Goal: Task Accomplishment & Management: Manage account settings

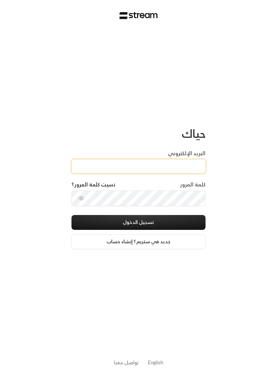
click at [191, 162] on input "البريد الإلكتروني" at bounding box center [138, 166] width 134 height 14
paste input "Reemmalyousef@gmail.com"
type input "Reemmalyousef@gmail.com"
click at [185, 219] on button "تسجيل الدخول" at bounding box center [138, 222] width 134 height 15
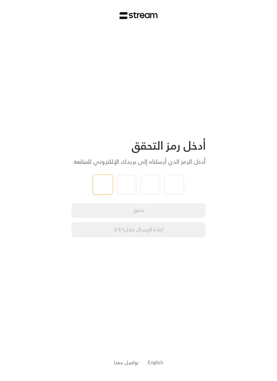
click at [97, 184] on input "tel" at bounding box center [102, 184] width 19 height 19
type input "8"
type input "3"
type input "8"
type input "0"
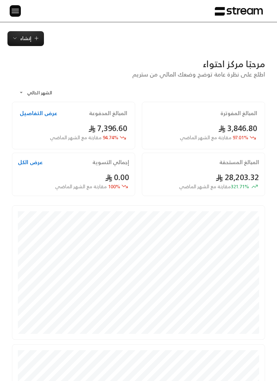
click at [17, 13] on img at bounding box center [15, 10] width 9 height 9
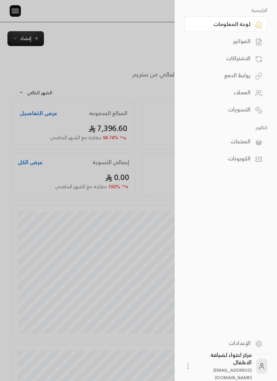
click at [251, 46] on link "الفواتير" at bounding box center [225, 41] width 83 height 16
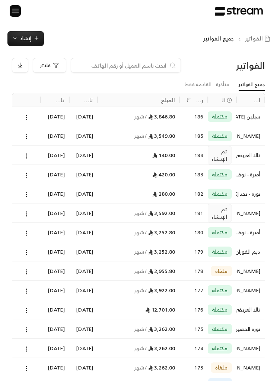
click at [20, 39] on span "إنشاء" at bounding box center [25, 38] width 11 height 9
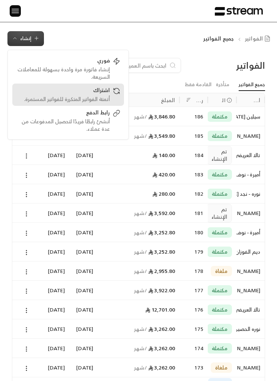
click at [64, 93] on div "اشتراك" at bounding box center [63, 91] width 94 height 9
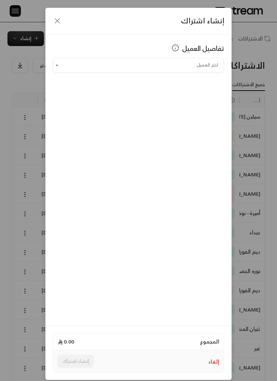
click at [93, 60] on input "اختر العميل" at bounding box center [138, 65] width 171 height 12
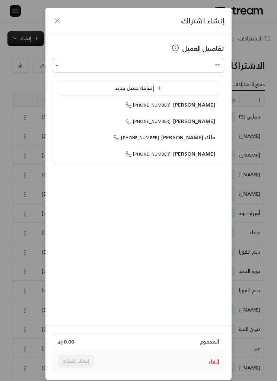
type input "*"
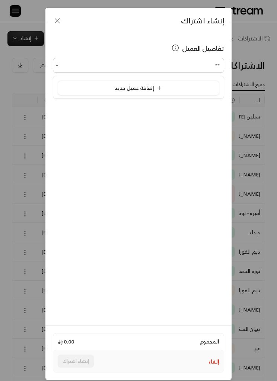
type input "*"
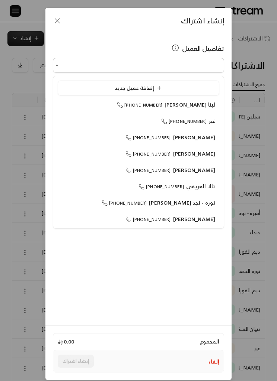
click at [55, 20] on icon "button" at bounding box center [57, 20] width 9 height 9
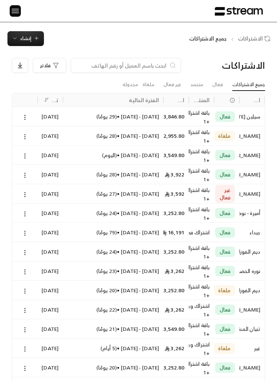
click at [24, 33] on button "إنشاء" at bounding box center [25, 38] width 36 height 15
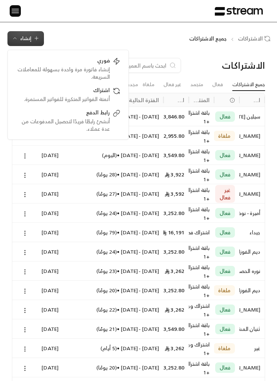
click at [65, 32] on div "الاشتراكات جميع الاشتراكات إنشاء فوري إنشاء فاتورة مرة واحدة بسهولة للمعاملات ا…" at bounding box center [138, 38] width 277 height 15
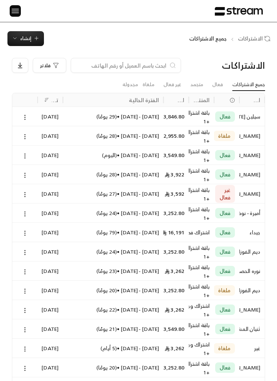
click at [18, 10] on img at bounding box center [15, 10] width 9 height 9
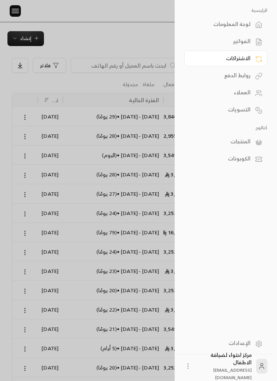
click at [80, 42] on div at bounding box center [138, 190] width 277 height 381
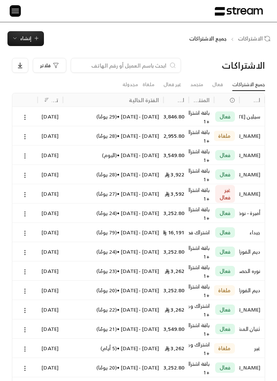
click at [108, 66] on input at bounding box center [120, 65] width 91 height 8
type input "م"
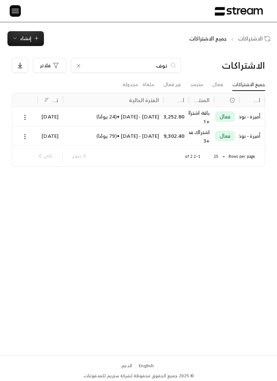
type input "نوف"
click at [28, 115] on icon at bounding box center [25, 117] width 7 height 7
click at [33, 139] on link "عرض" at bounding box center [33, 136] width 18 height 13
click at [212, 133] on div "اشتراك فصل تعليمي من الساعه 7:00 إلى 3:00 ... +3 more" at bounding box center [200, 135] width 25 height 19
click at [36, 38] on icon "button" at bounding box center [36, 37] width 0 height 3
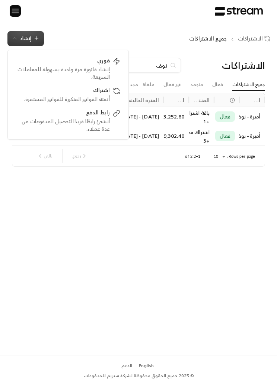
click at [7, 10] on div at bounding box center [12, 11] width 10 height 22
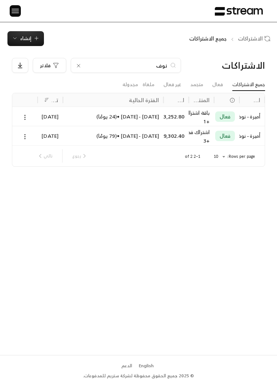
click at [18, 12] on img at bounding box center [15, 10] width 9 height 9
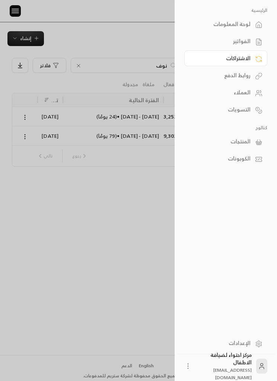
click at [248, 90] on div "العملاء" at bounding box center [221, 92] width 57 height 7
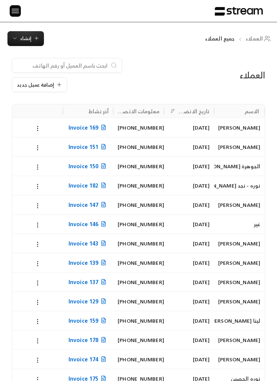
click at [26, 38] on span "إنشاء" at bounding box center [25, 38] width 11 height 9
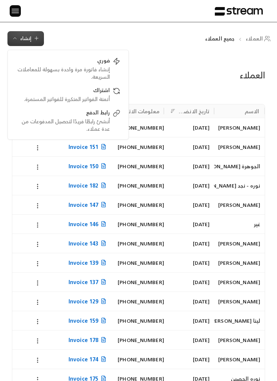
click at [165, 75] on div "إضافة عميل جديد" at bounding box center [95, 75] width 166 height 34
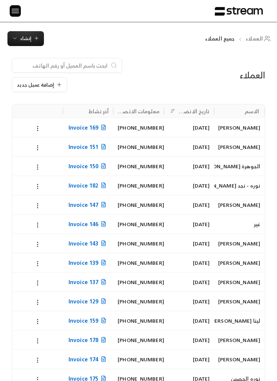
click at [48, 87] on span "إضافة عميل جديد" at bounding box center [35, 85] width 37 height 5
